Goal: Task Accomplishment & Management: Manage account settings

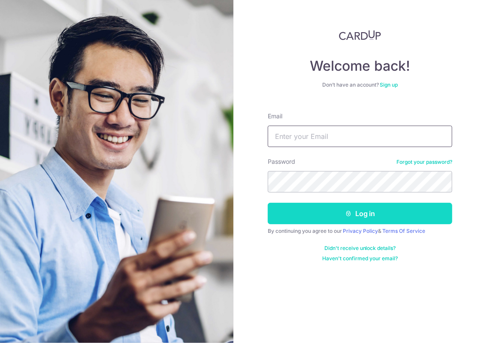
type input "[EMAIL_ADDRESS][DOMAIN_NAME]"
click at [311, 222] on button "Log in" at bounding box center [360, 213] width 184 height 21
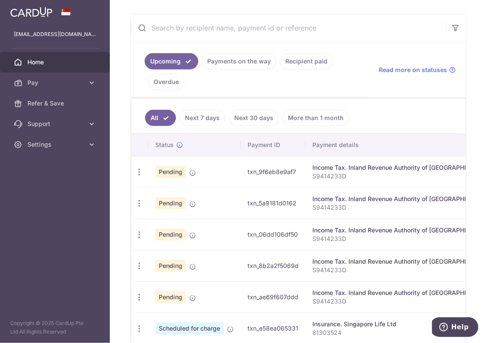
scroll to position [215, 0]
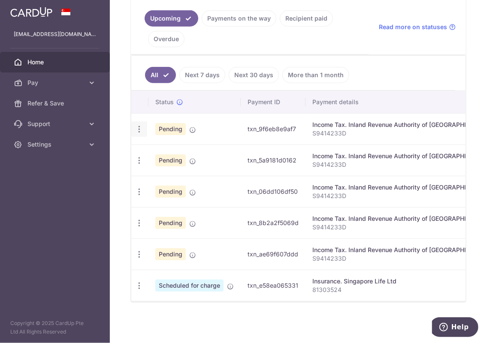
click at [139, 127] on icon "button" at bounding box center [139, 129] width 9 height 9
click at [163, 171] on span "Cancel payment" at bounding box center [184, 174] width 57 height 10
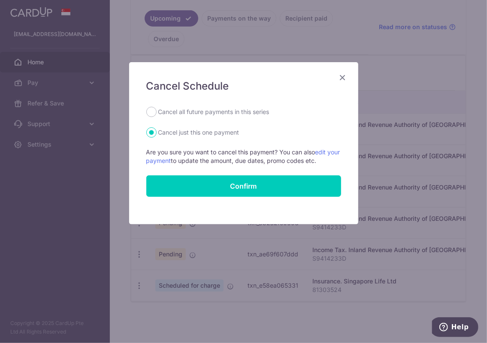
click at [225, 110] on label "Cancel all future payments in this series" at bounding box center [213, 112] width 111 height 10
click at [157, 110] on input "Cancel all future payments in this series" at bounding box center [151, 112] width 10 height 10
radio input "true"
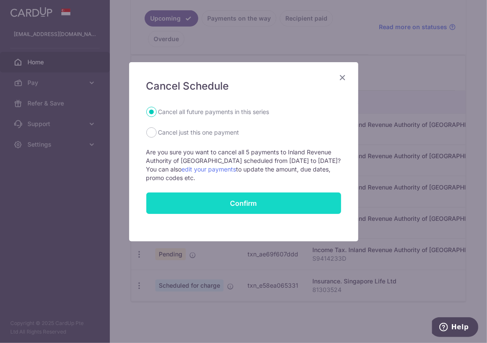
click at [244, 204] on button "Confirm" at bounding box center [243, 203] width 195 height 21
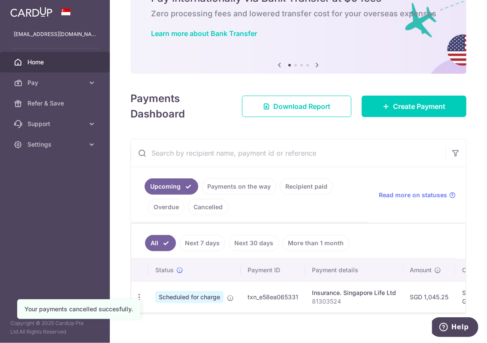
scroll to position [59, 0]
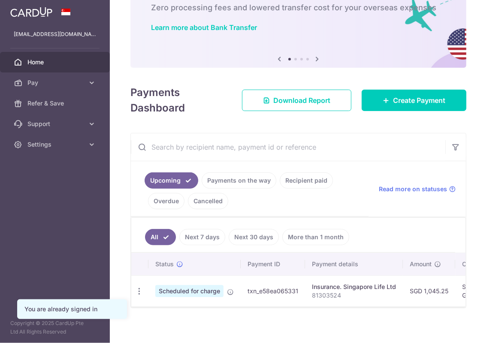
scroll to position [59, 0]
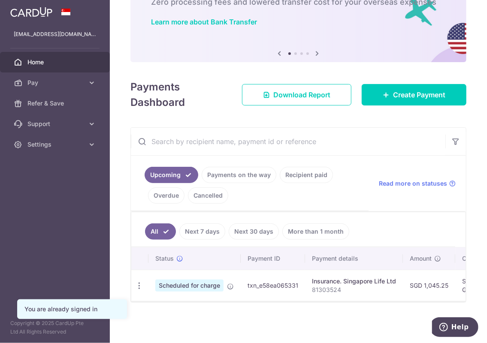
click at [299, 172] on link "Recipient paid" at bounding box center [306, 175] width 53 height 16
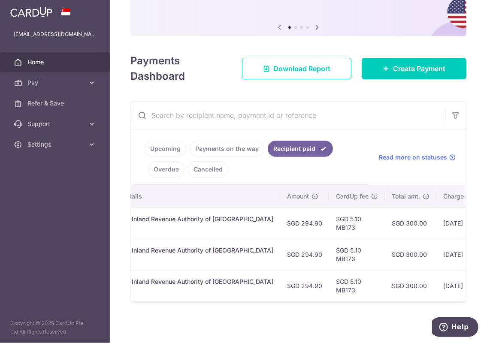
scroll to position [0, 0]
